Goal: Task Accomplishment & Management: Complete application form

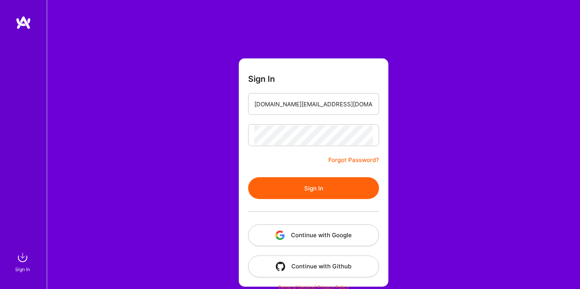
click at [310, 186] on button "Sign In" at bounding box center [313, 188] width 131 height 22
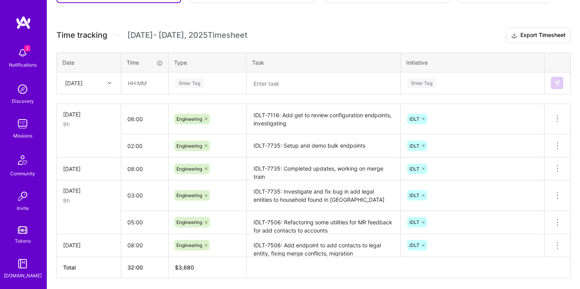
scroll to position [198, 0]
click at [108, 81] on icon at bounding box center [110, 83] width 4 height 4
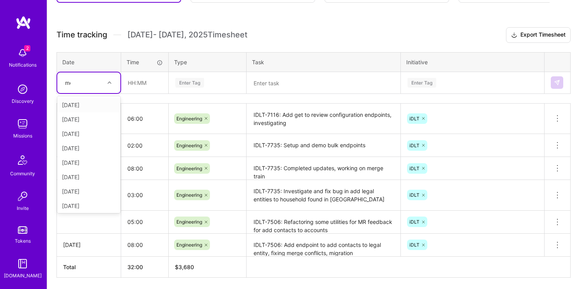
type input "mon"
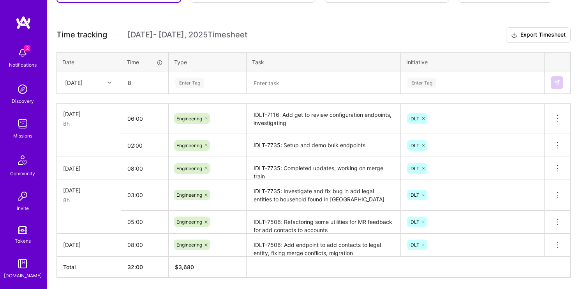
type input "08:00"
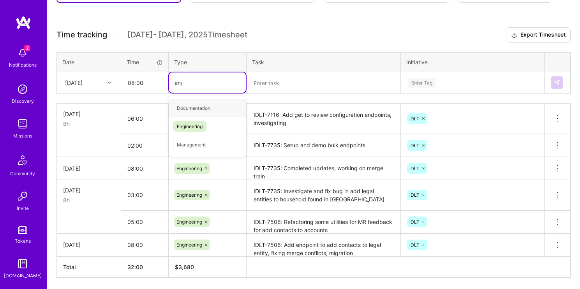
type input "engi"
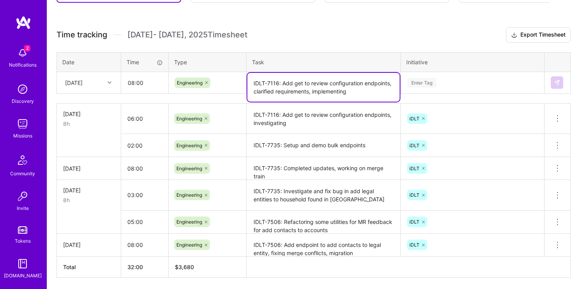
type textarea "IDLT-7116: Add get to review configuration endpoints, clarified requirements, i…"
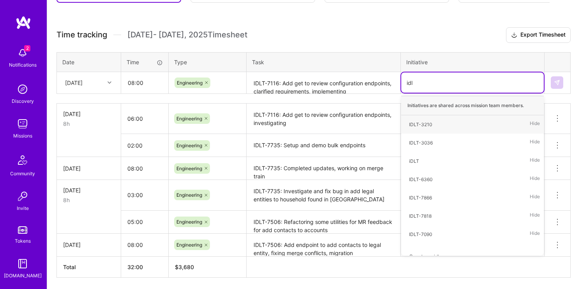
type input "idlt"
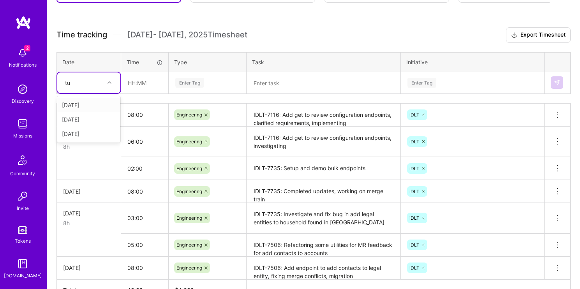
type input "tue"
type input "08:00"
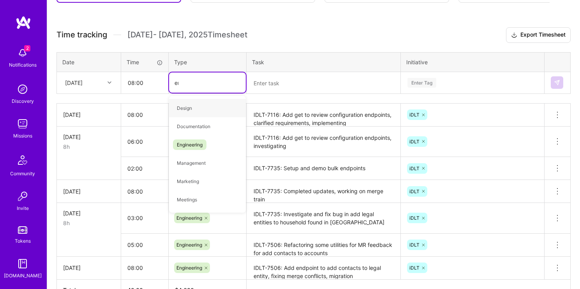
type input "engi"
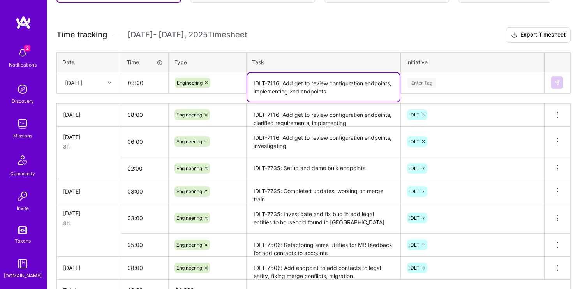
type textarea "IDLT-7116: Add get to review configuration endpoints, implementing 2nd endpoints"
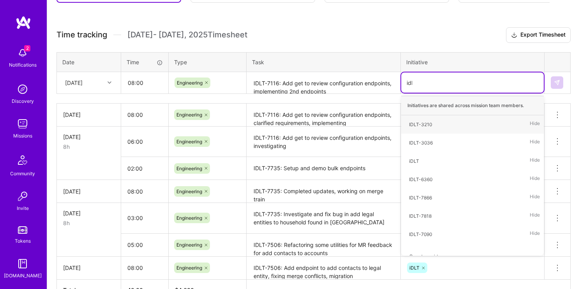
type input "idlt"
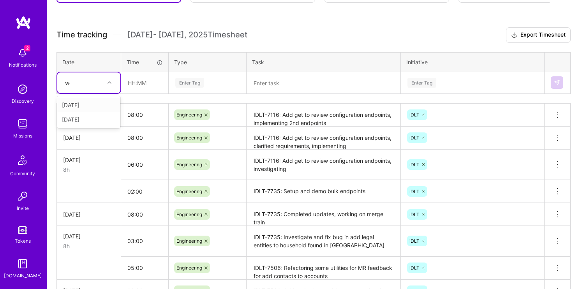
type input "wed"
type input "08:00"
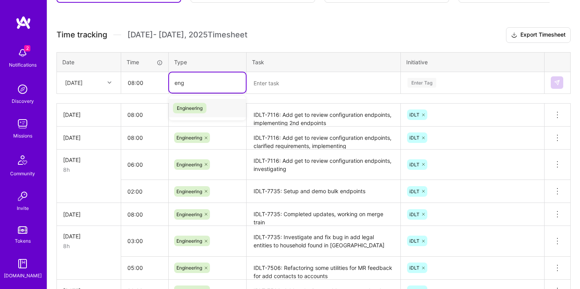
type input "engi"
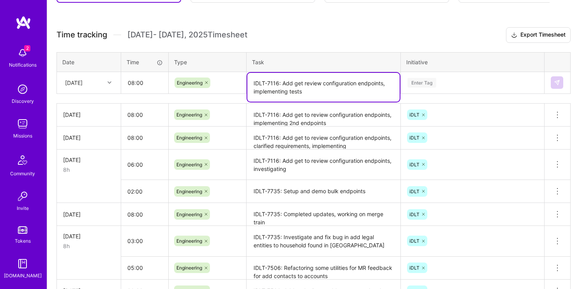
type textarea "IDLT-7116: Add get review configuration endpoints, implementing tests"
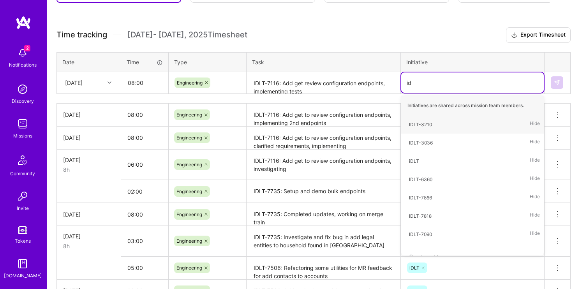
type input "idlt"
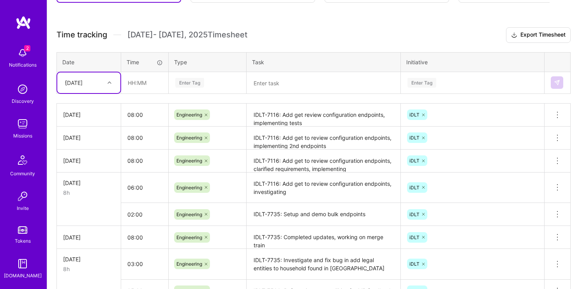
type input "thu"
type input "08:00"
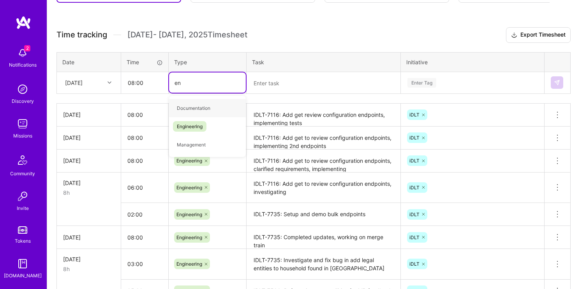
type input "eng"
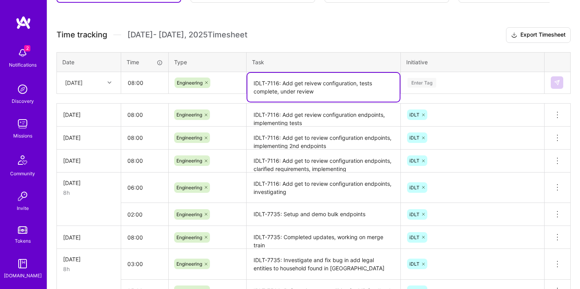
type textarea "IDLT-7116: Add get reivew configuration, tests complete, under review"
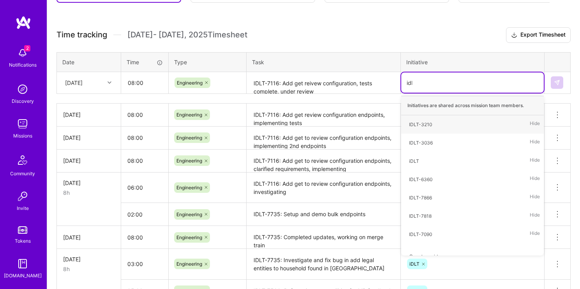
type input "idlt"
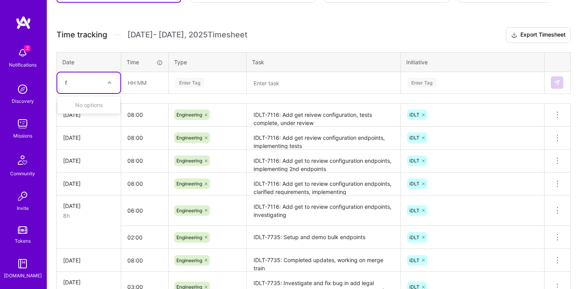
type input "fr"
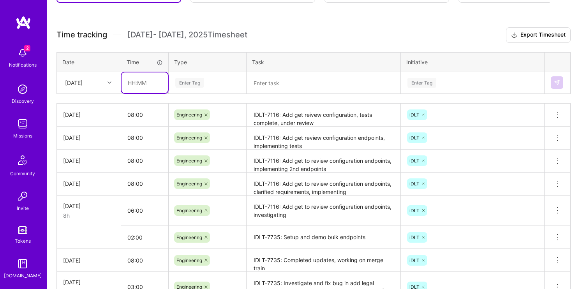
type input "3"
type input "04:00"
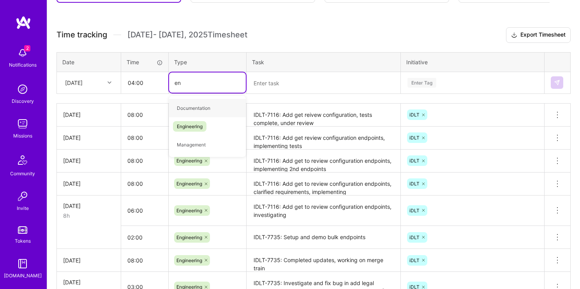
type input "eng"
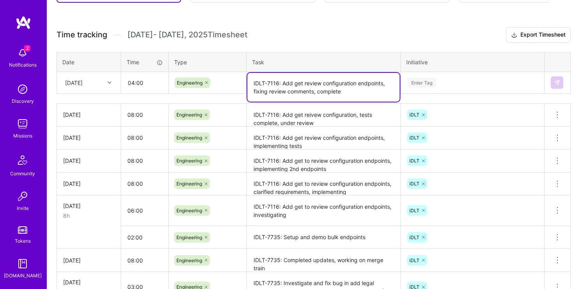
type textarea "IDLT-7116: Add get review configuration endpoints, fixing review comments, comp…"
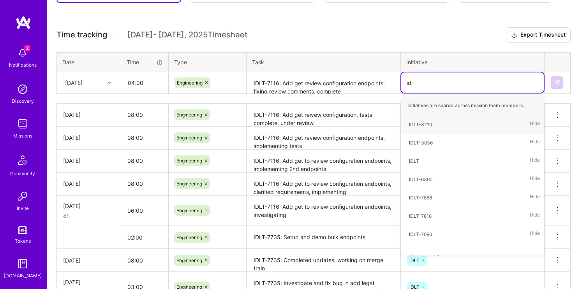
type input "idlt"
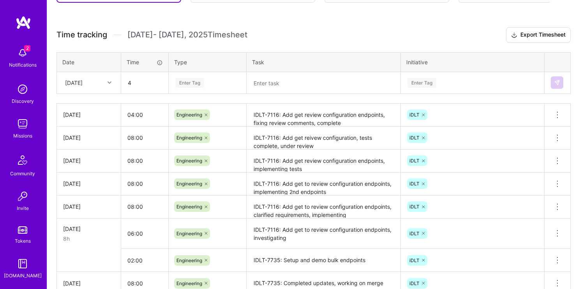
type input "04:00"
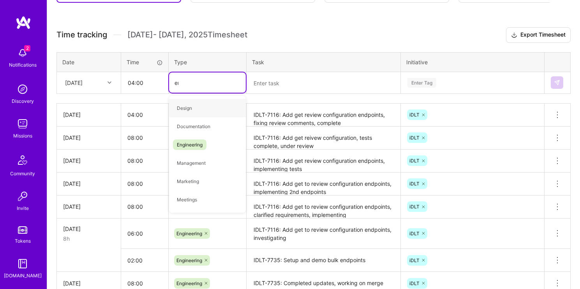
type input "eng"
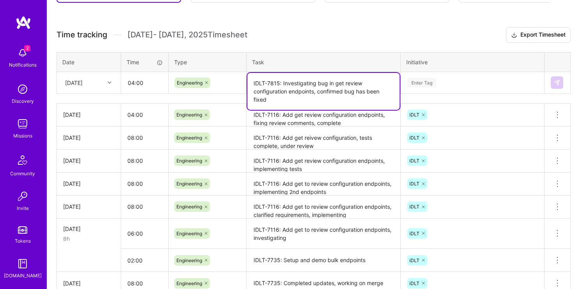
type textarea "IDLT-7815: Investigating bug in get review configuration endpoints, confirmed b…"
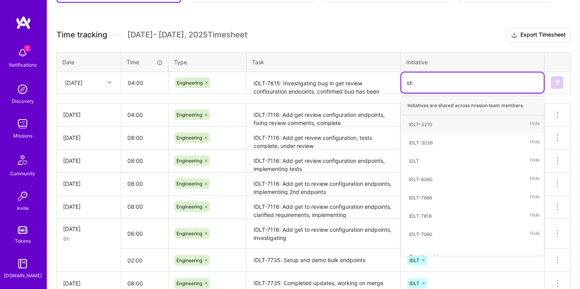
type input "idlt"
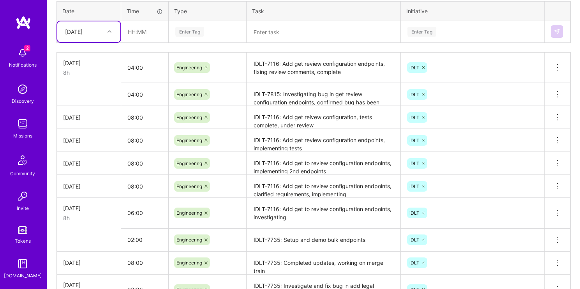
scroll to position [254, 0]
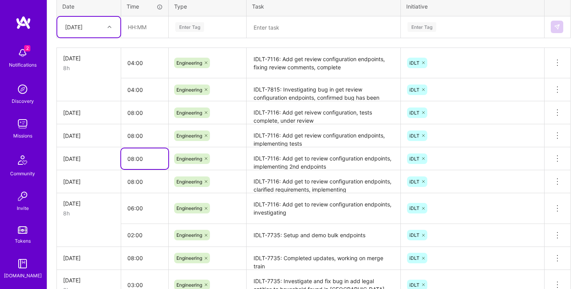
click at [148, 163] on input "08:00" at bounding box center [144, 158] width 47 height 21
drag, startPoint x: 131, startPoint y: 157, endPoint x: 136, endPoint y: 158, distance: 4.7
click at [136, 158] on input "08:00" at bounding box center [144, 158] width 47 height 21
type input "06:00"
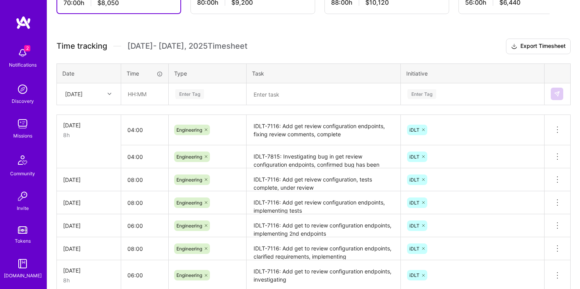
scroll to position [173, 0]
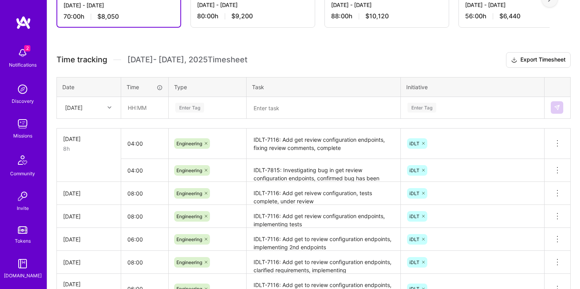
click at [92, 108] on div "[DATE]" at bounding box center [82, 107] width 43 height 13
type input "tue"
type input "02:00"
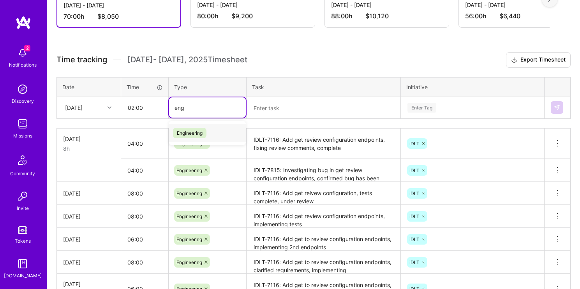
type input "engi"
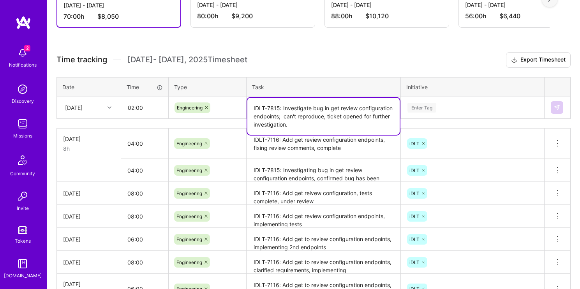
type textarea "IDLT-7815: Investigate bug in get review configuration endpoints; can't reprodu…"
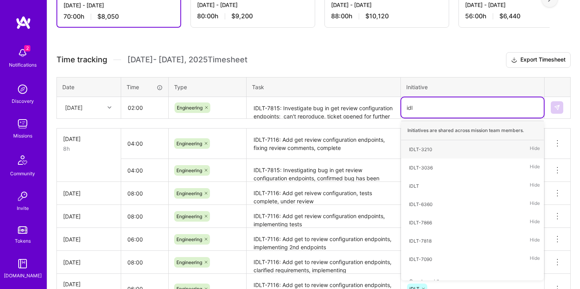
type input "idlt"
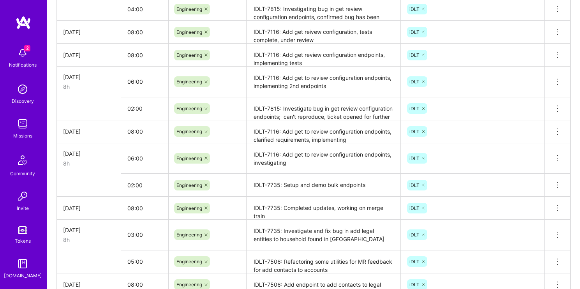
scroll to position [401, 0]
